Goal: Task Accomplishment & Management: Use online tool/utility

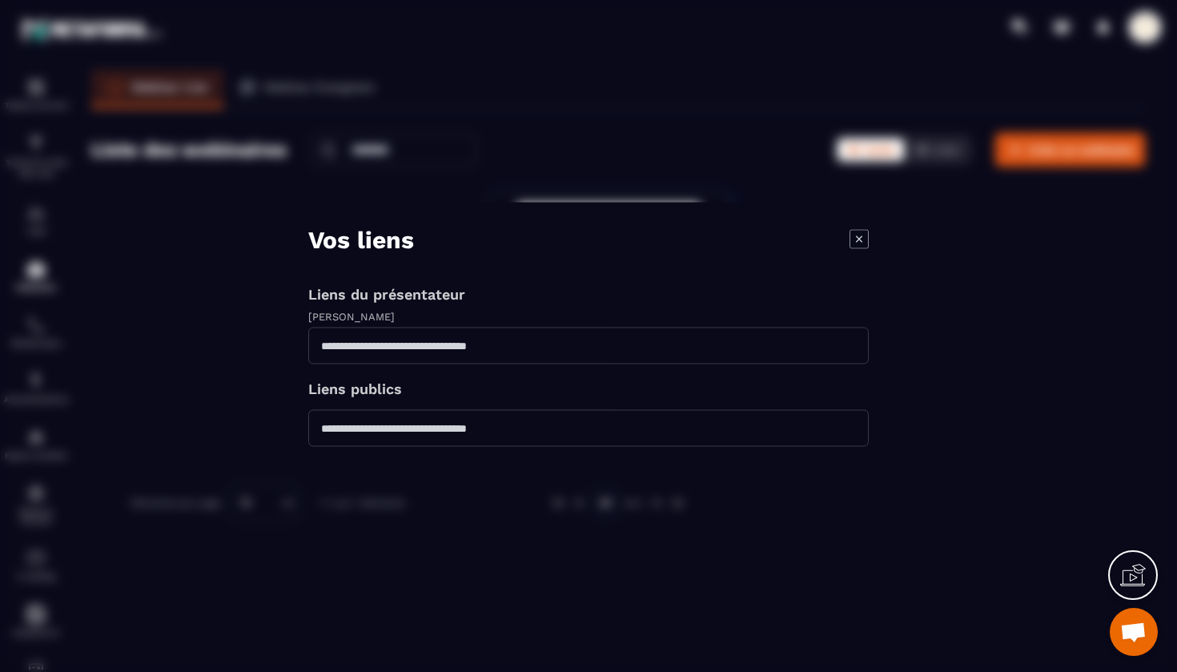
scroll to position [18181, 0]
click at [859, 239] on icon "Modal window" at bounding box center [859, 238] width 19 height 19
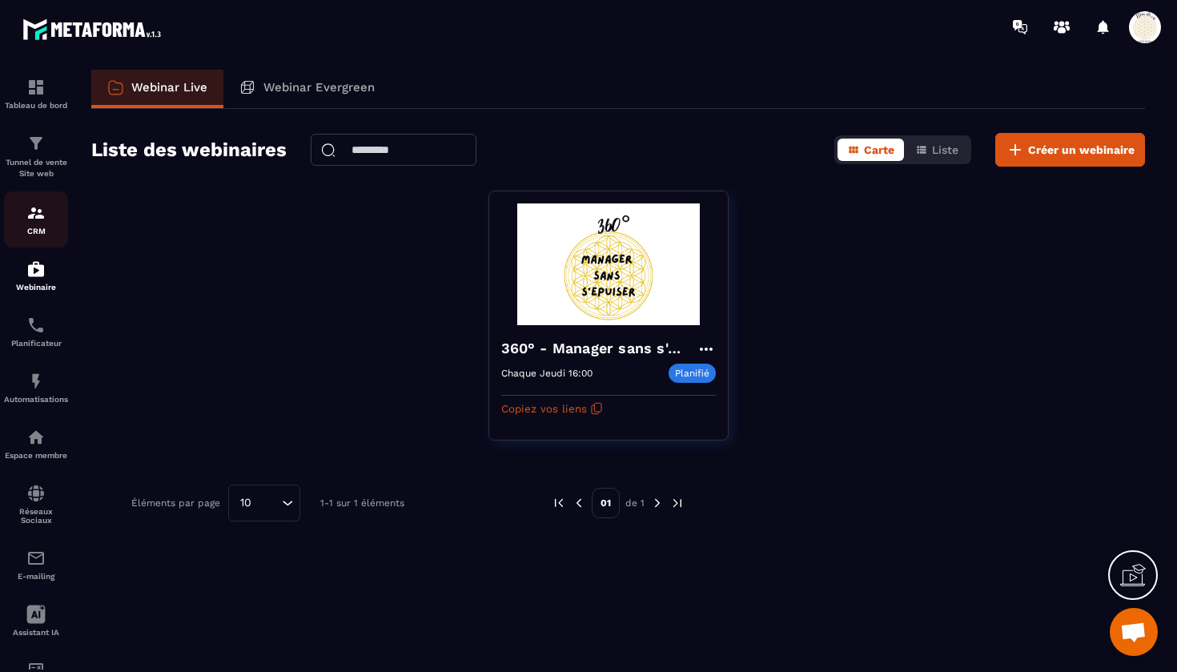
click at [34, 215] on img at bounding box center [35, 212] width 19 height 19
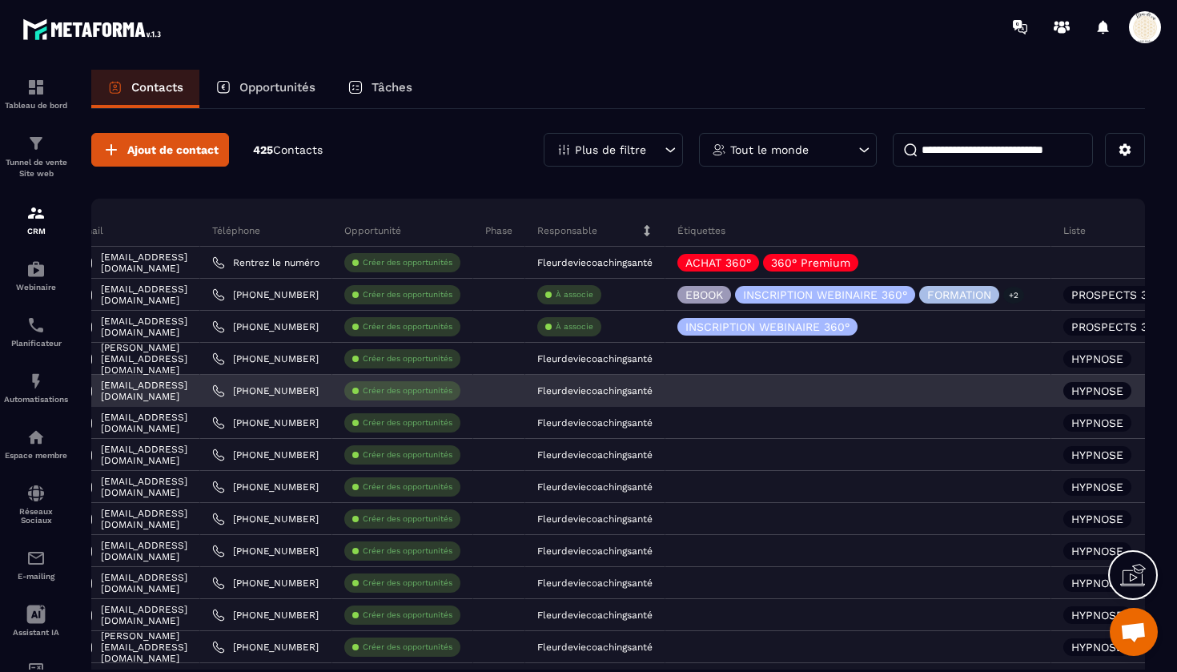
scroll to position [0, 254]
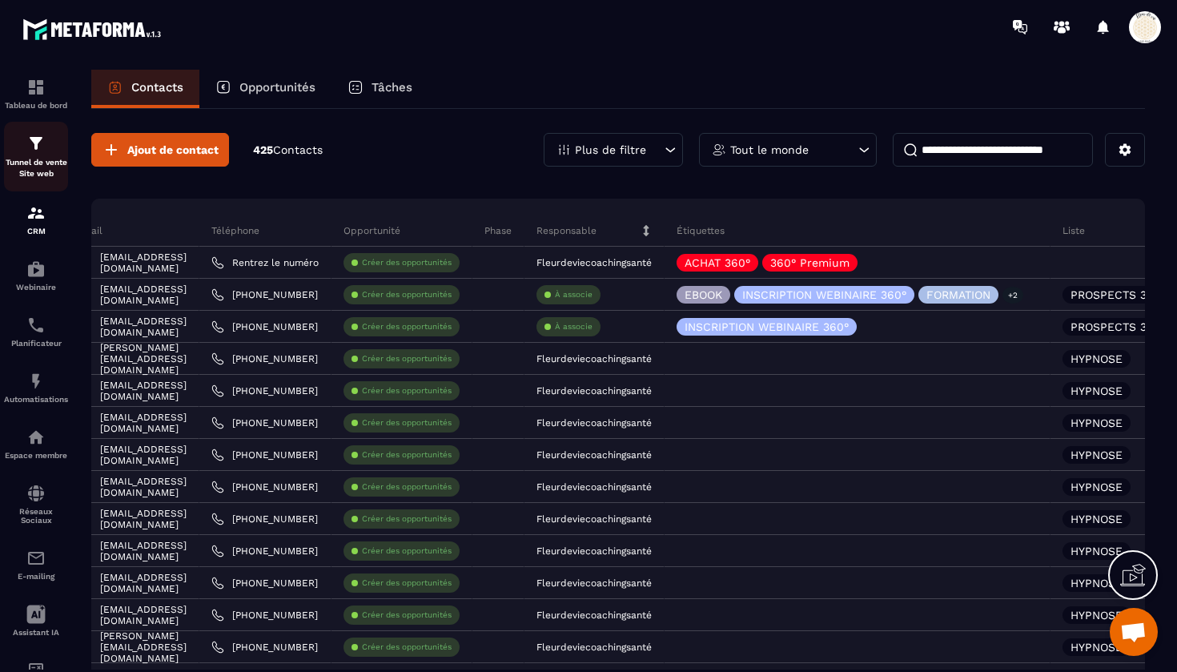
click at [35, 153] on div "Tunnel de vente Site web" at bounding box center [36, 157] width 64 height 46
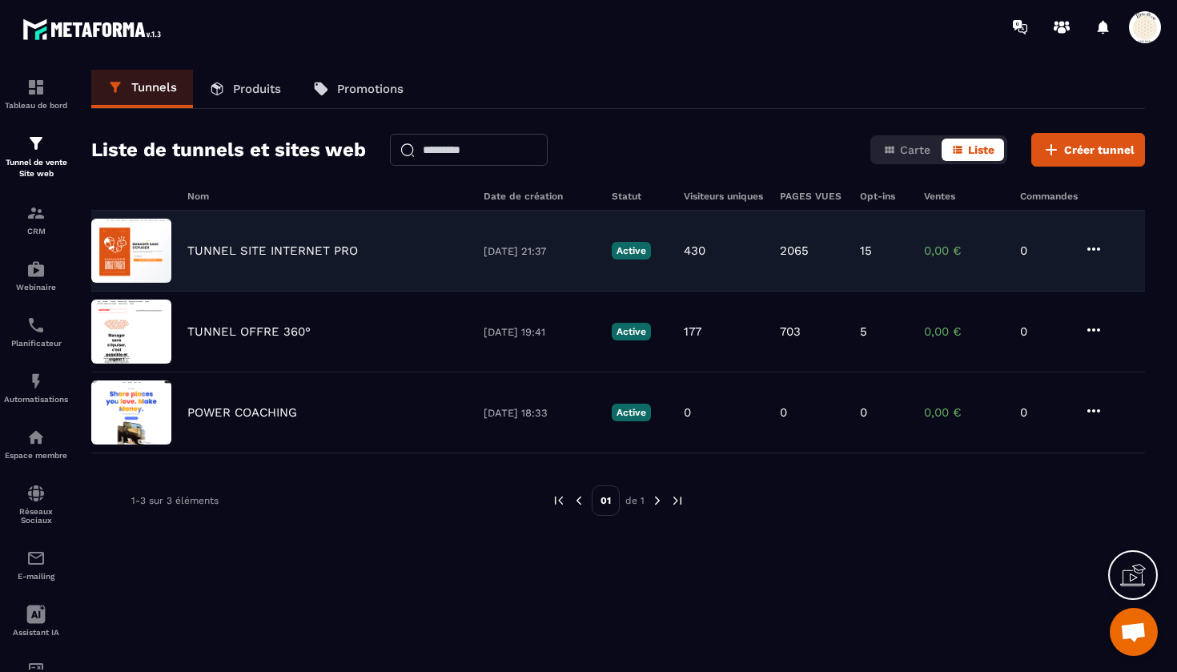
click at [259, 243] on p "TUNNEL SITE INTERNET PRO" at bounding box center [272, 250] width 171 height 14
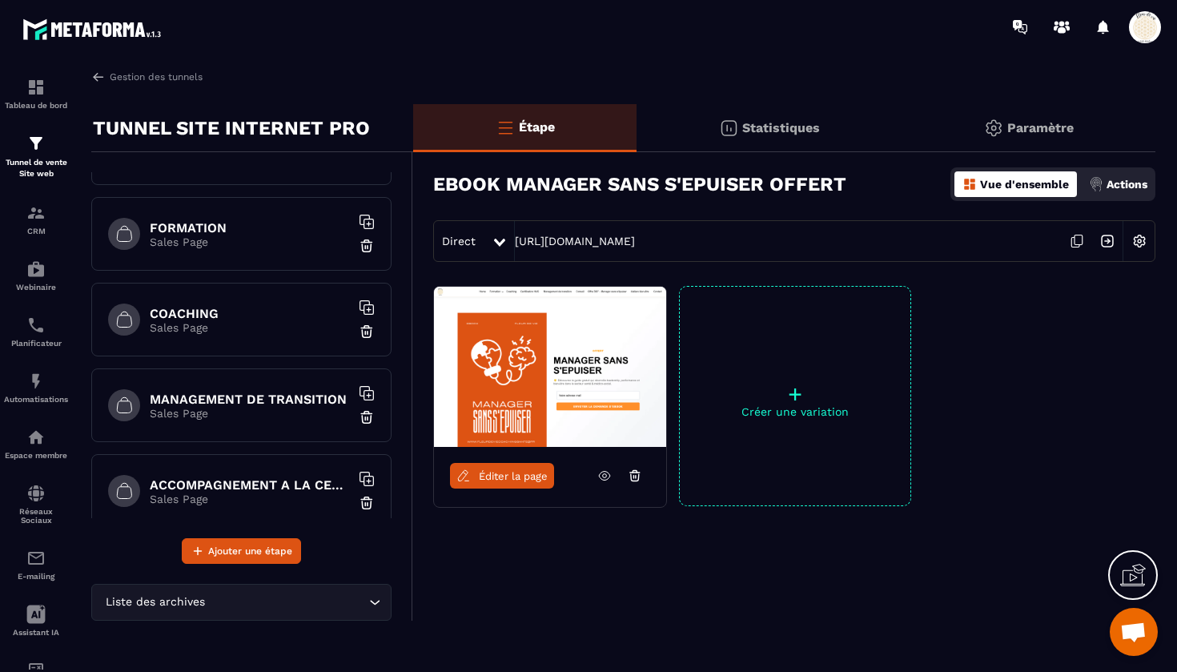
scroll to position [237, 0]
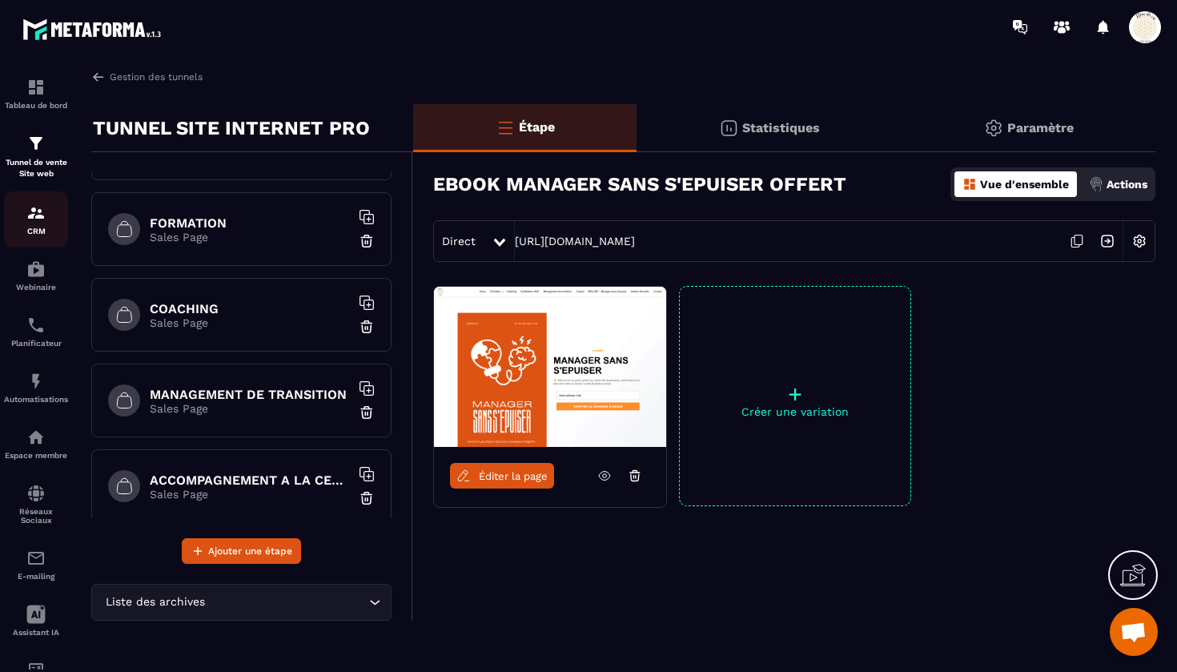
click at [40, 211] on img at bounding box center [35, 212] width 19 height 19
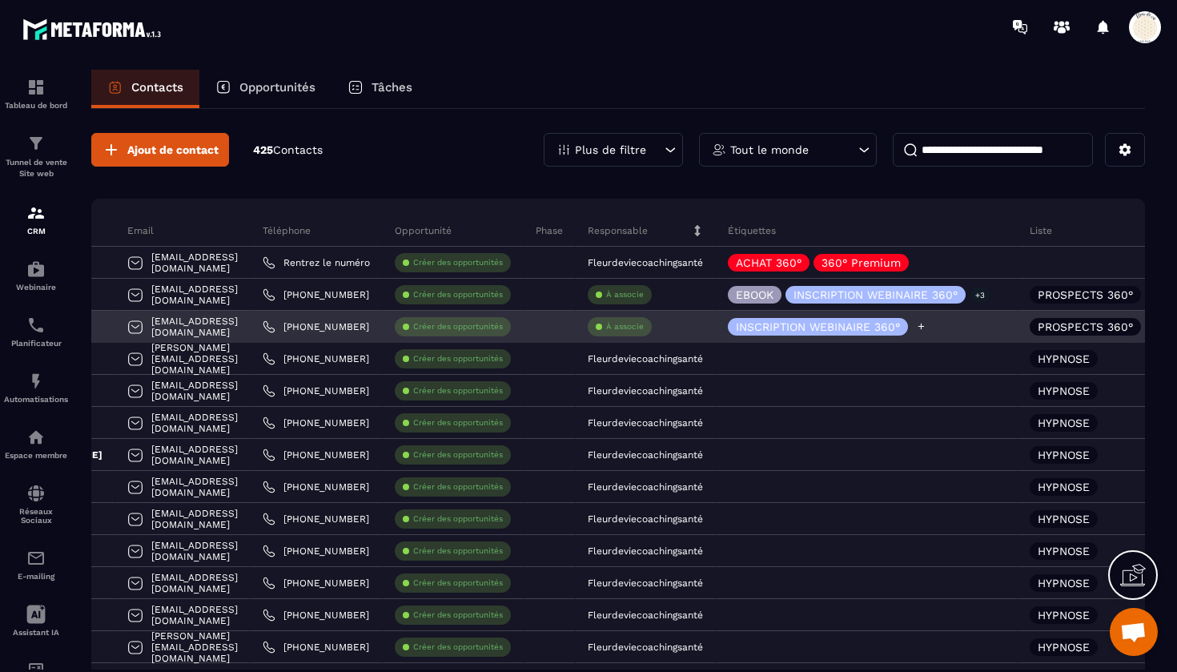
scroll to position [0, 237]
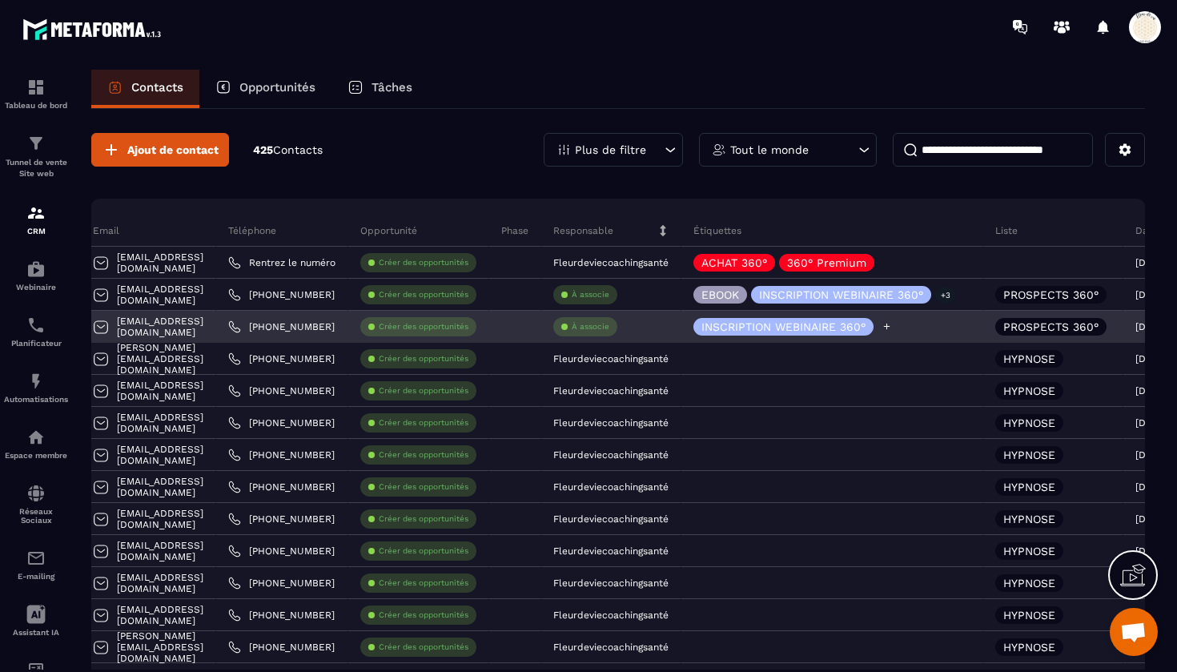
click at [891, 327] on icon at bounding box center [887, 327] width 6 height 6
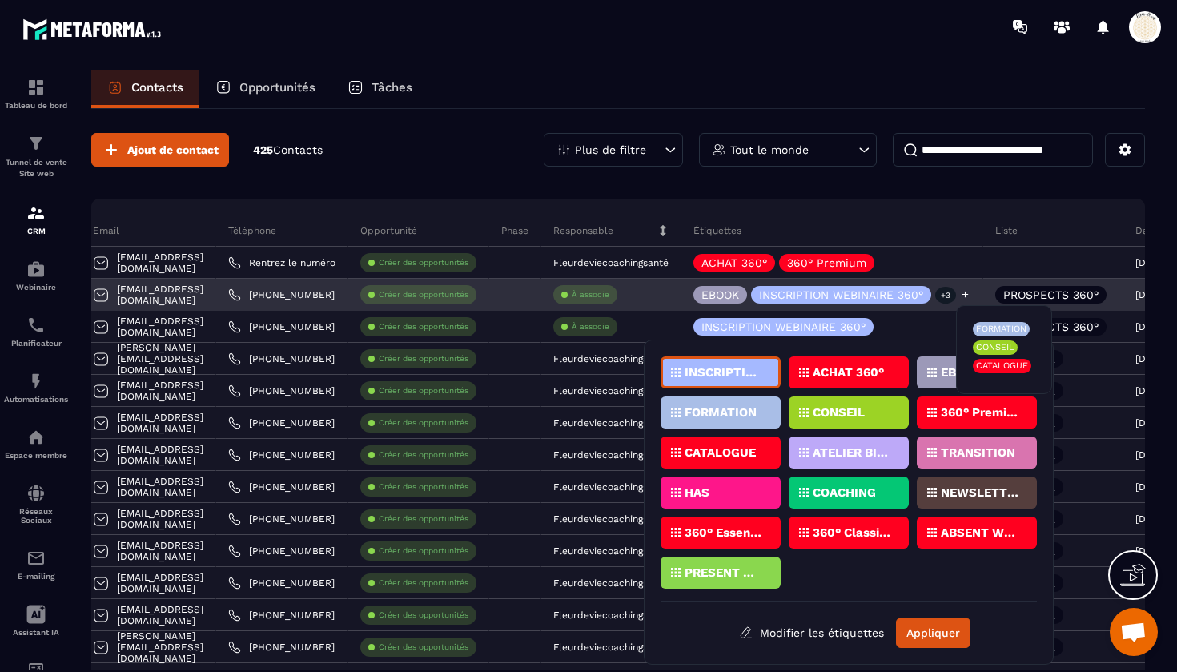
click at [956, 296] on p "+3" at bounding box center [946, 295] width 21 height 17
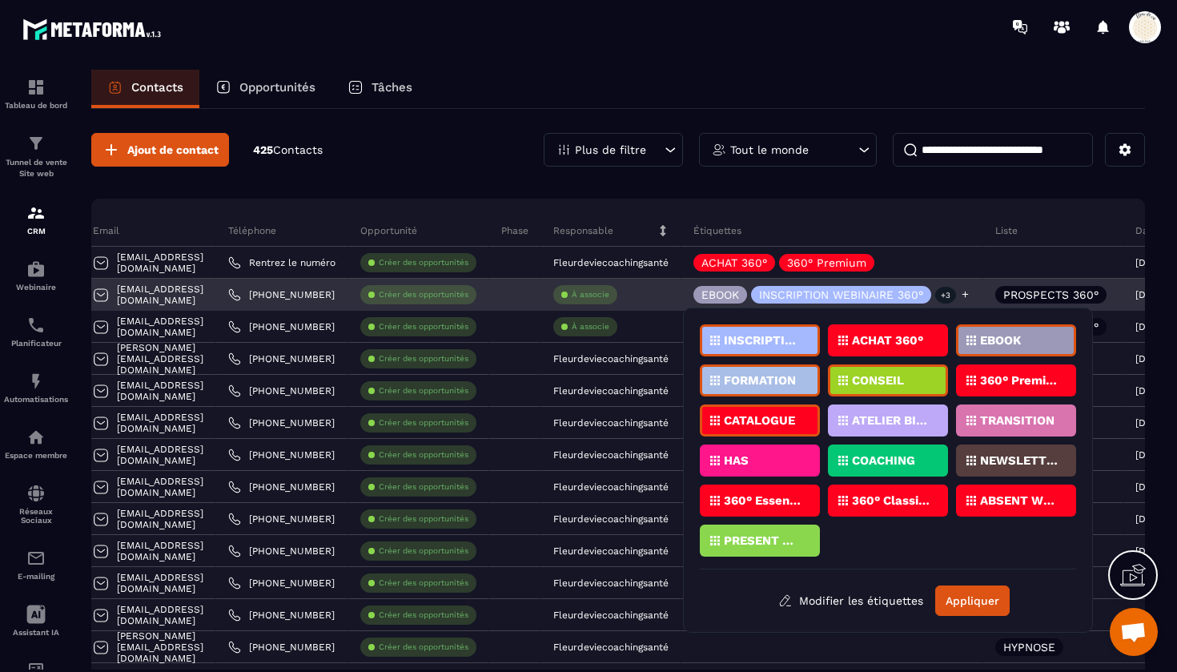
click at [923, 304] on div "EBOOK INSCRIPTION WEBINAIRE 360° +3" at bounding box center [833, 295] width 302 height 32
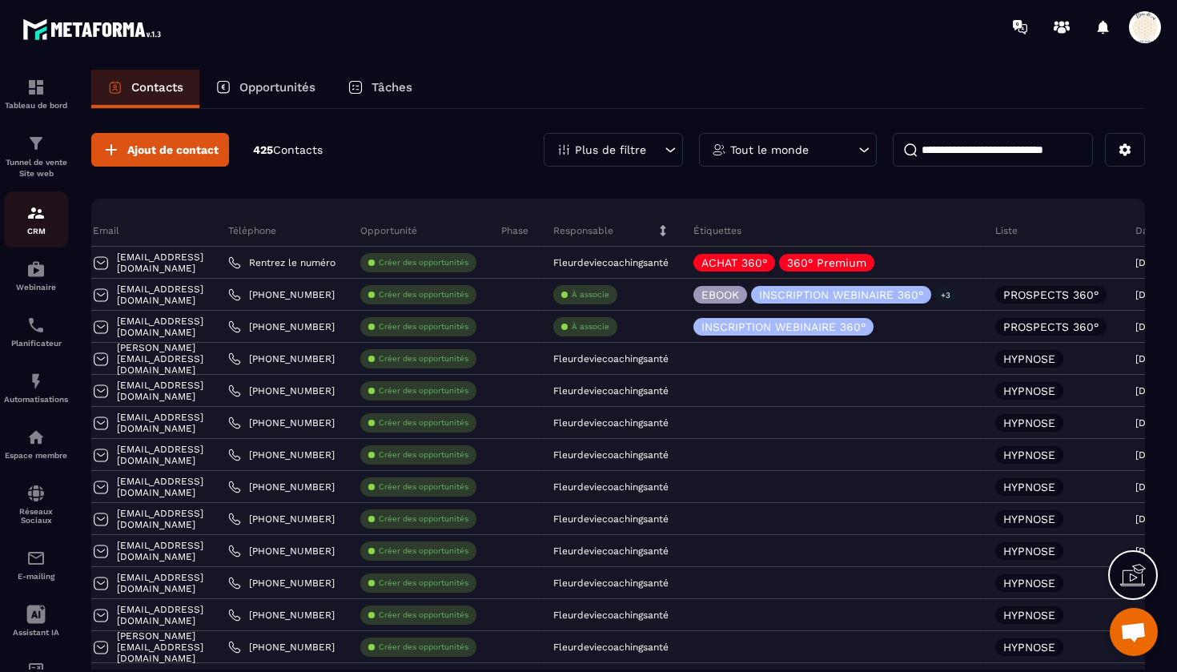
click at [34, 216] on img at bounding box center [35, 212] width 19 height 19
click at [39, 155] on div "Tunnel de vente Site web" at bounding box center [36, 157] width 64 height 46
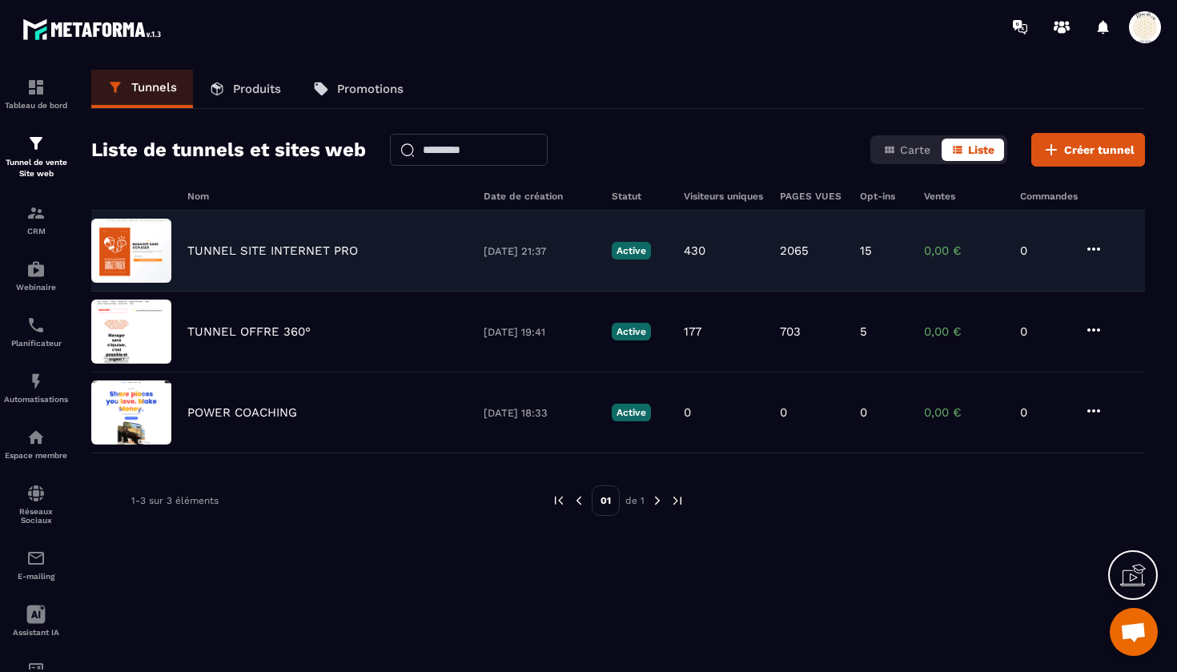
click at [279, 245] on p "TUNNEL SITE INTERNET PRO" at bounding box center [272, 250] width 171 height 14
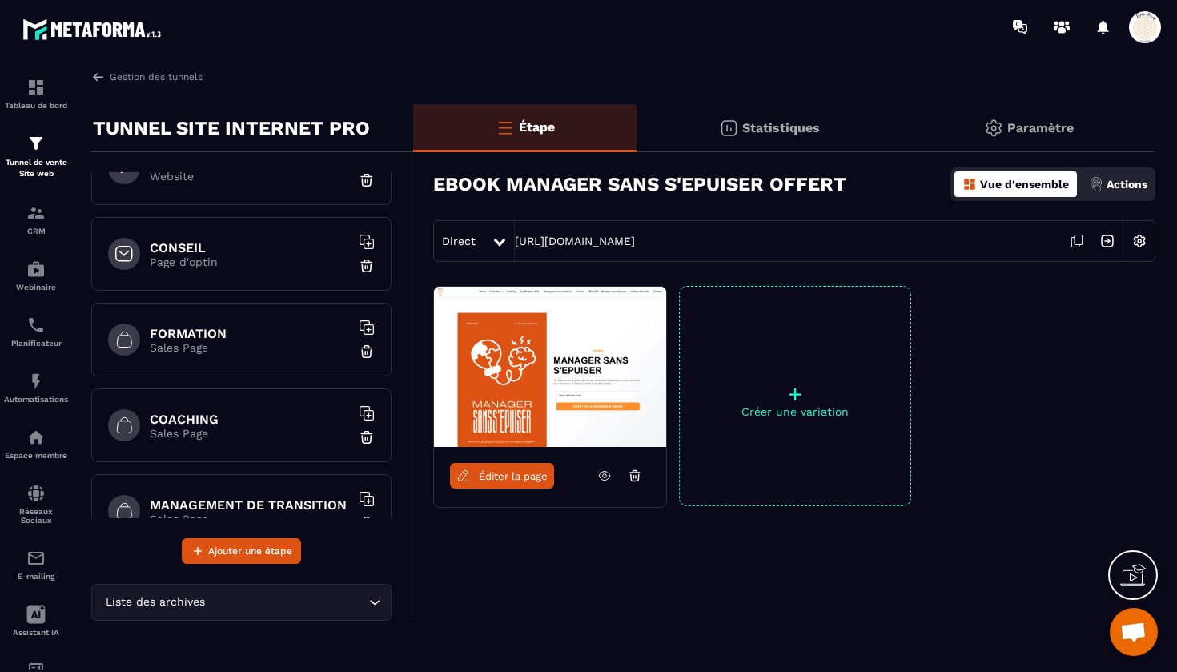
scroll to position [141, 0]
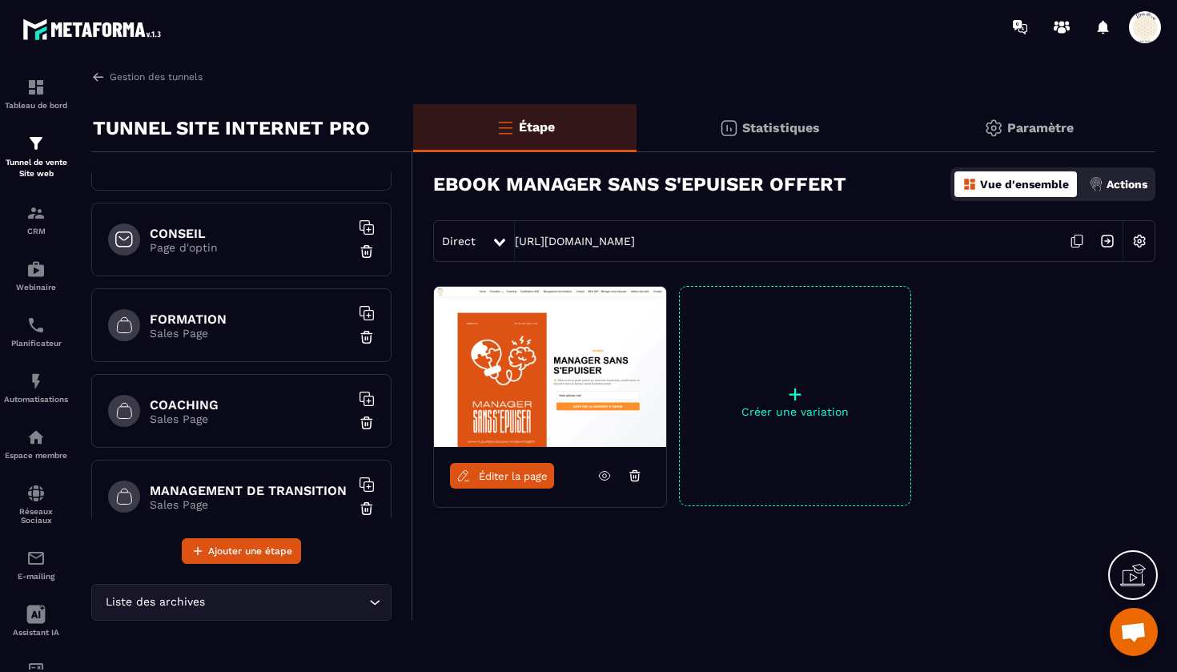
click at [237, 407] on h6 "COACHING" at bounding box center [250, 404] width 200 height 15
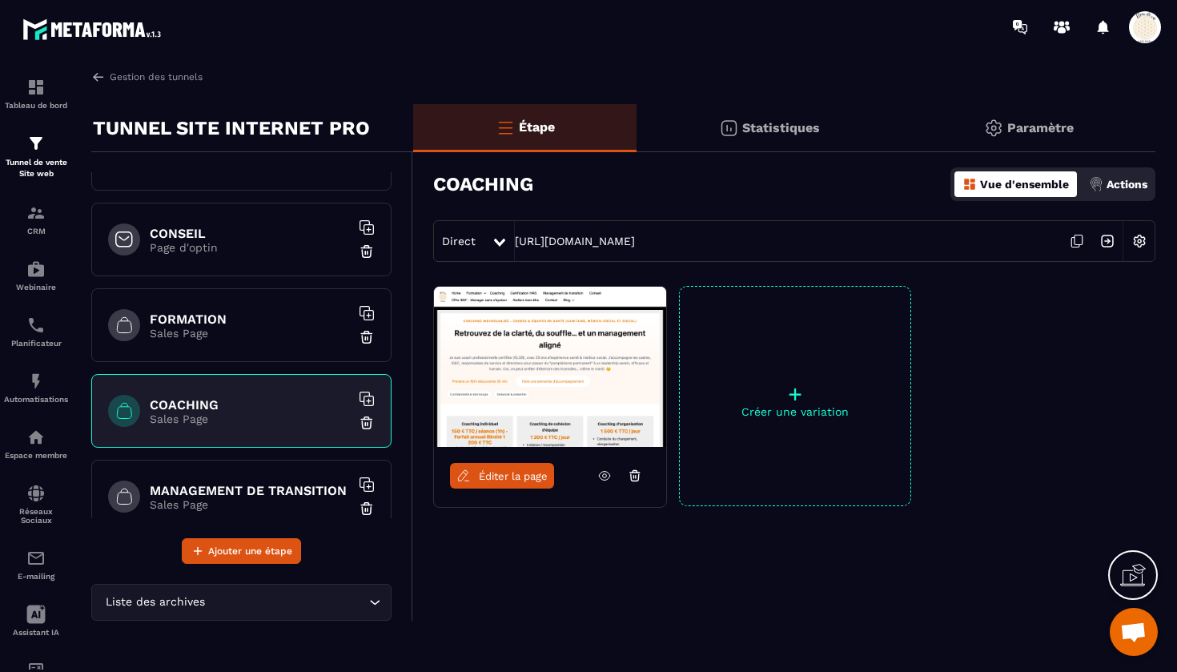
click at [500, 473] on span "Éditer la page" at bounding box center [513, 476] width 69 height 12
